Goal: Complete application form: Complete application form

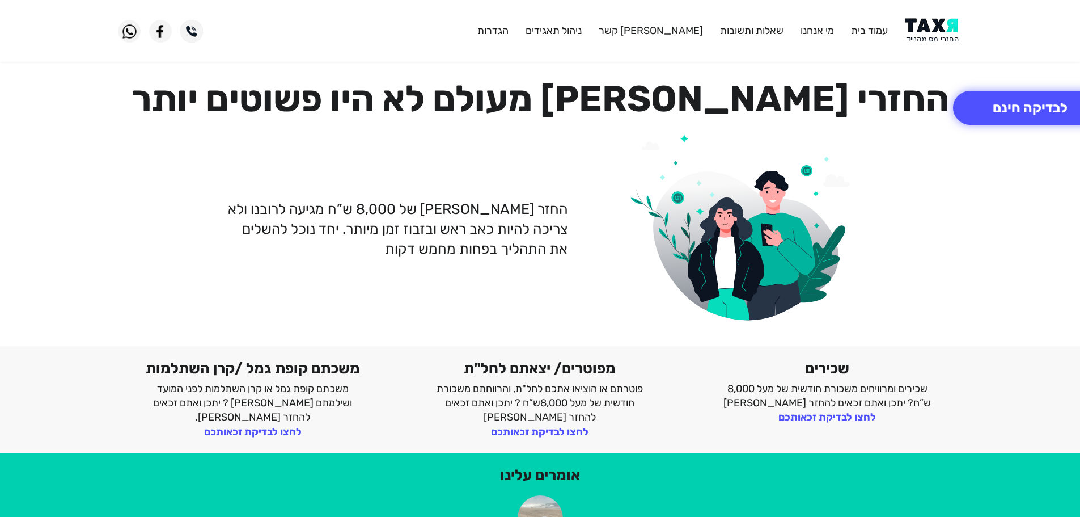
click at [939, 23] on img at bounding box center [933, 31] width 57 height 26
click at [934, 35] on img at bounding box center [933, 31] width 57 height 26
click at [931, 33] on img at bounding box center [933, 31] width 57 height 26
click at [925, 30] on img at bounding box center [933, 31] width 57 height 26
click at [930, 31] on img at bounding box center [933, 31] width 57 height 26
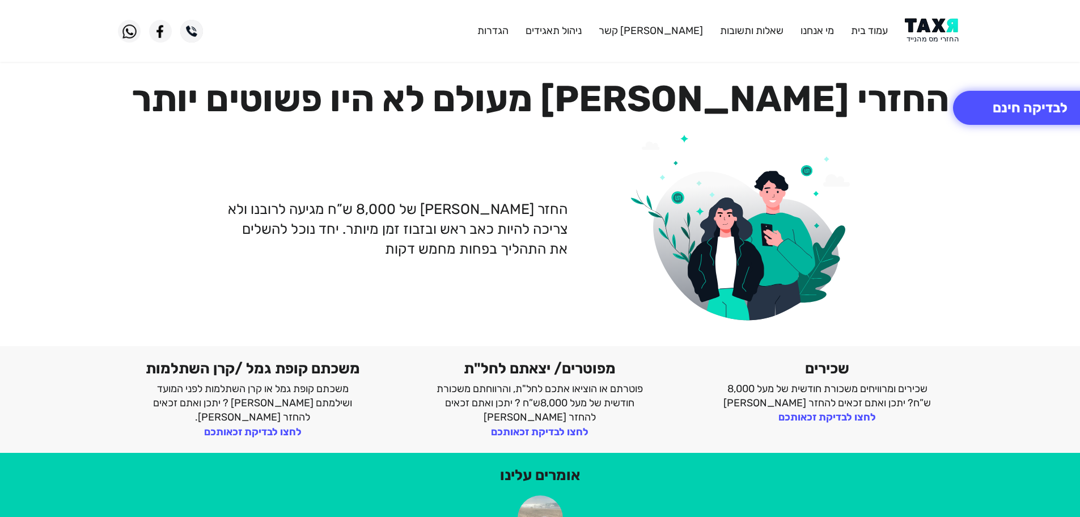
click at [934, 43] on img at bounding box center [933, 31] width 57 height 26
click at [933, 29] on img at bounding box center [933, 31] width 57 height 26
click at [989, 100] on button "לבדיקה חינם" at bounding box center [1030, 108] width 154 height 34
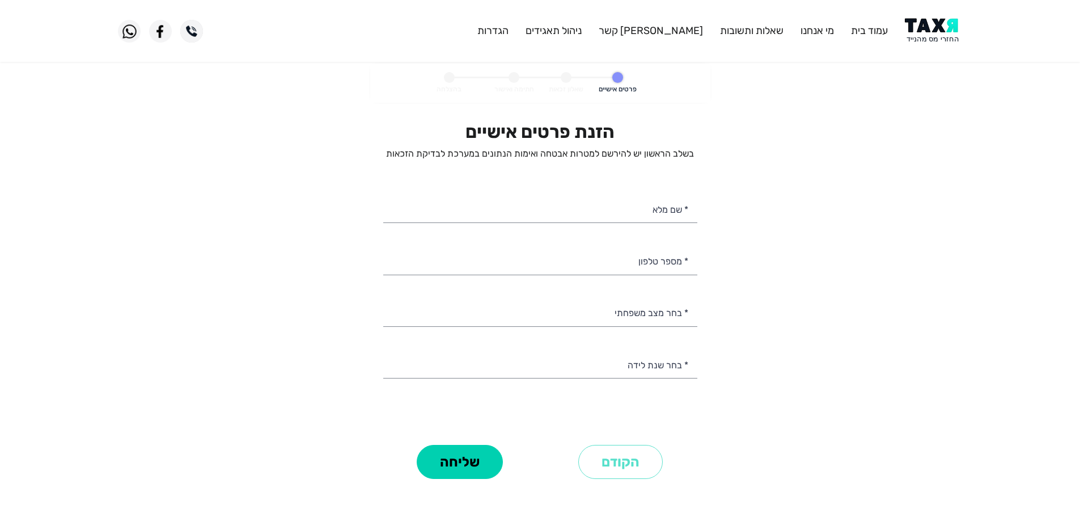
select select
click at [651, 255] on input "* מספר טלפון" at bounding box center [540, 260] width 314 height 29
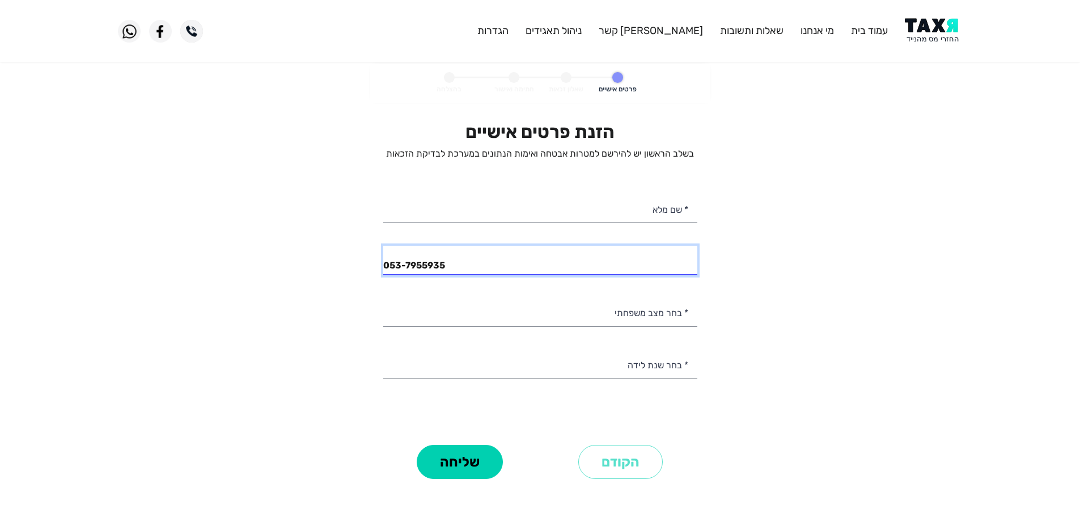
type input "053-7955935"
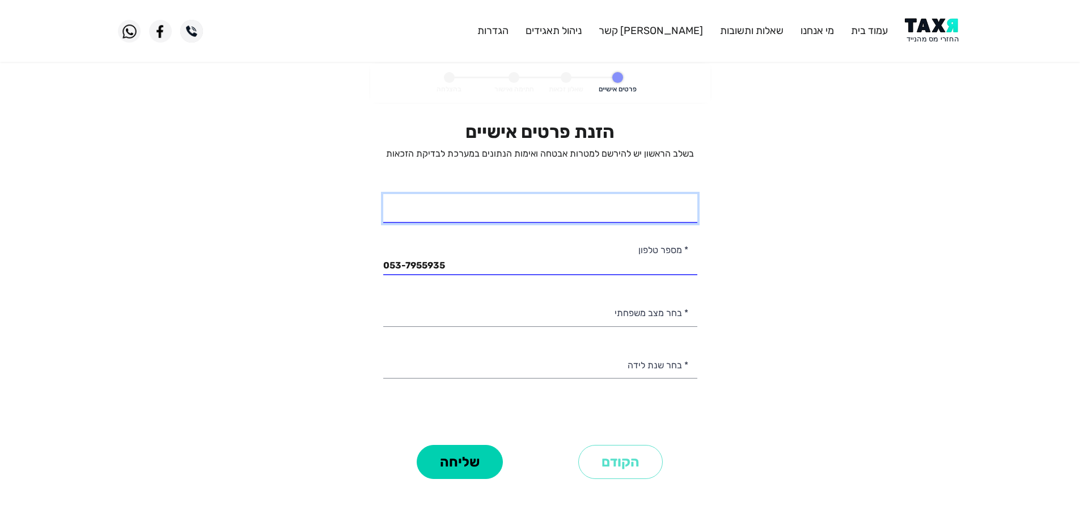
click at [647, 217] on input "* שם מלא" at bounding box center [540, 208] width 314 height 29
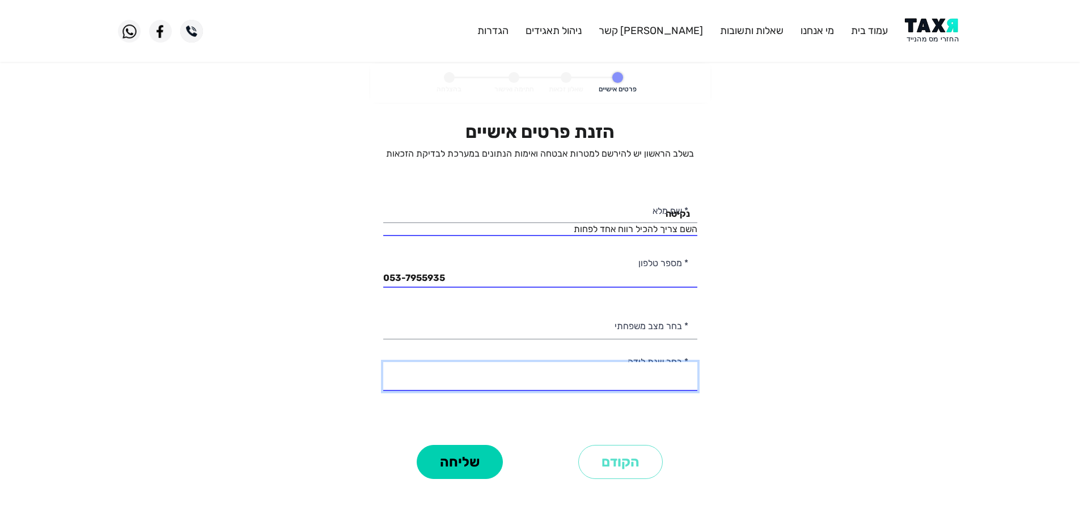
drag, startPoint x: 659, startPoint y: 370, endPoint x: 668, endPoint y: 370, distance: 9.6
click at [659, 370] on select "2003 2002 2001 2000 1999 1998 1997 1996 1995 1994 1993 1992 1991 1990 1989 1988…" at bounding box center [540, 376] width 314 height 29
click at [717, 112] on personal-details "פרטים אישיים שאלון זכאות חתימה ואישור בהצלחה הזנת פרטים אישיים בשלב הראשון יש ל…" at bounding box center [540, 289] width 1080 height 450
click at [590, 218] on input "נקיטה" at bounding box center [540, 208] width 314 height 29
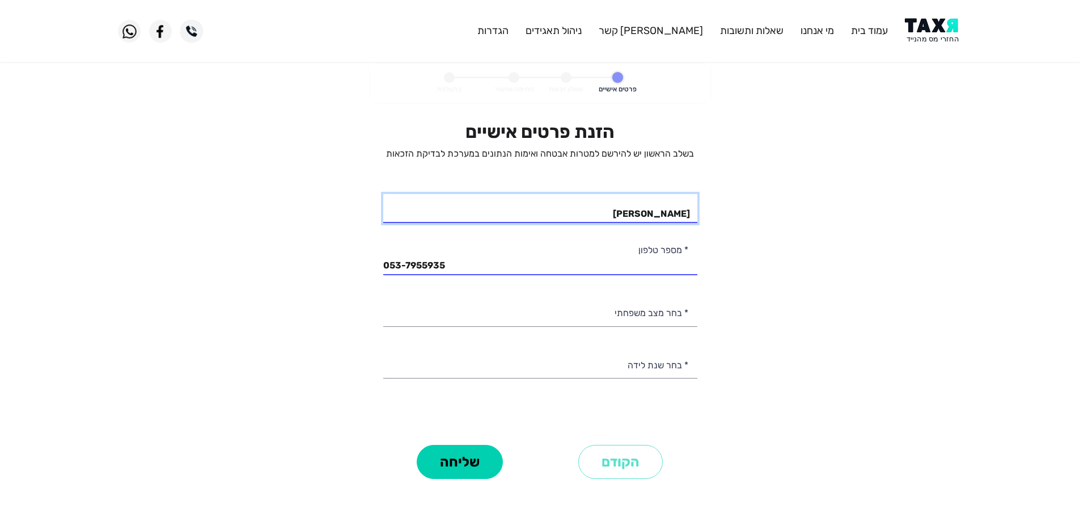
type input "נקיטה קולורן"
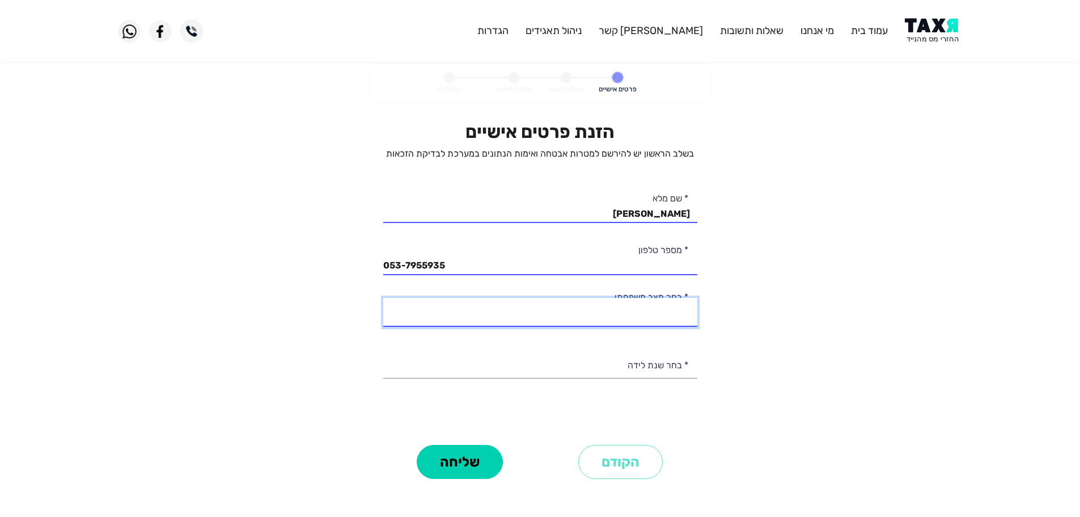
click at [633, 316] on select "רווק/ה נשוי/אה גרוש/ה אלמן/נה" at bounding box center [540, 312] width 314 height 29
select select "1: Single"
click at [383, 298] on select "רווק/ה נשוי/אה גרוש/ה אלמן/נה" at bounding box center [540, 312] width 314 height 29
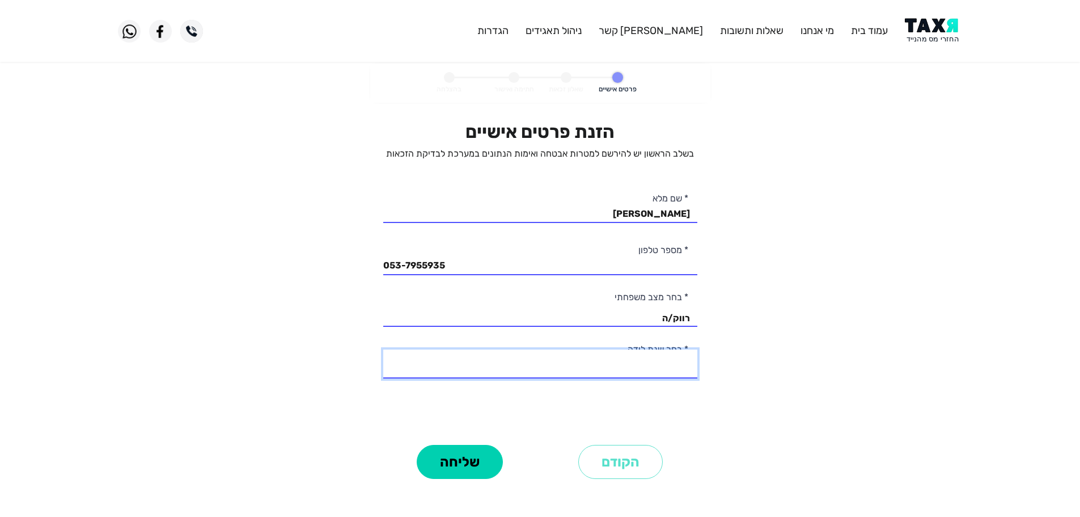
click at [675, 369] on select "2003 2002 2001 2000 1999 1998 1997 1996 1995 1994 1993 1992 1991 1990 1989 1988…" at bounding box center [540, 363] width 314 height 29
select select "2: 2002"
click at [383, 349] on select "2003 2002 2001 2000 1999 1998 1997 1996 1995 1994 1993 1992 1991 1990 1989 1988…" at bounding box center [540, 363] width 314 height 29
click at [437, 470] on button "שליחה" at bounding box center [460, 462] width 86 height 34
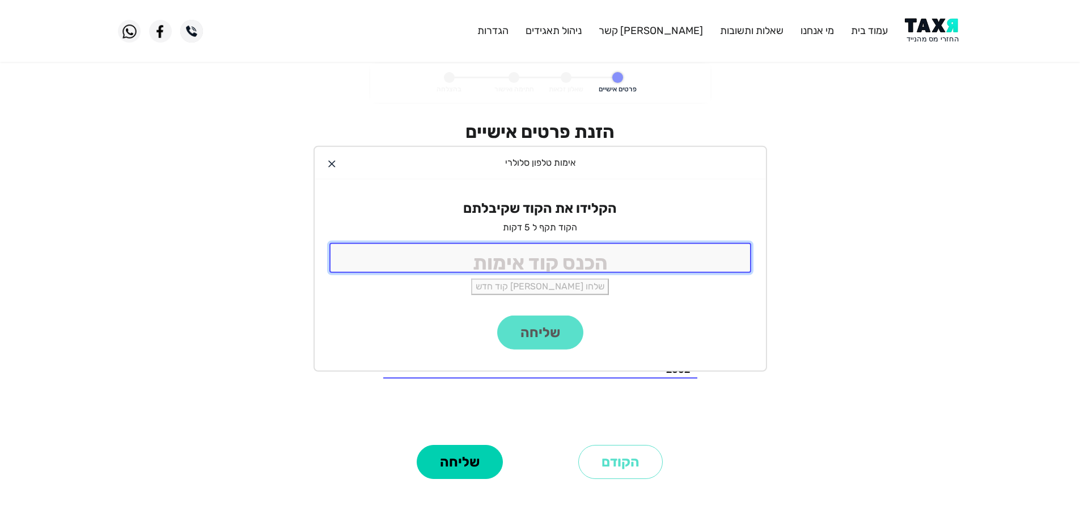
click at [651, 243] on input "tel" at bounding box center [540, 258] width 422 height 30
type input "9988"
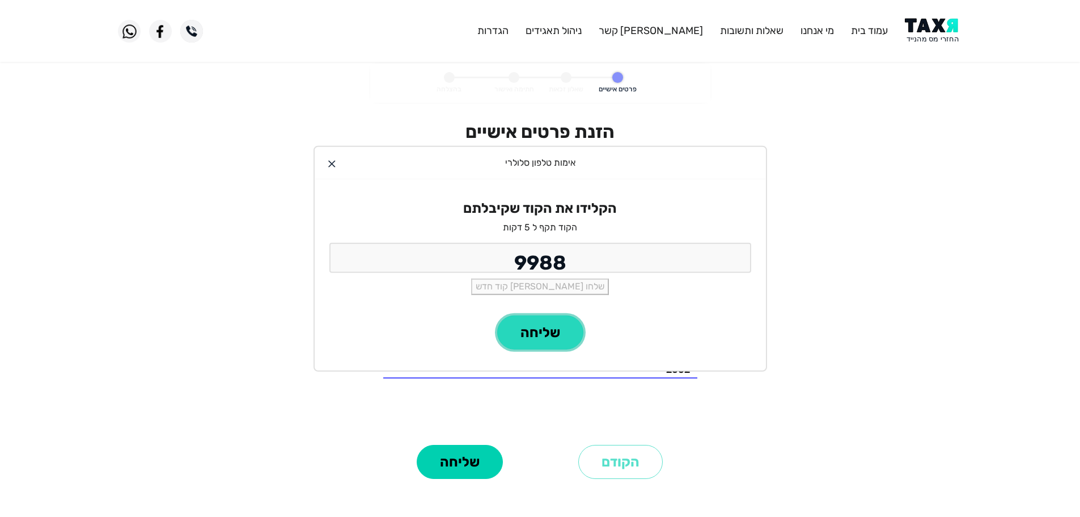
click at [527, 331] on button "שליחה" at bounding box center [540, 332] width 86 height 34
